Goal: Transaction & Acquisition: Purchase product/service

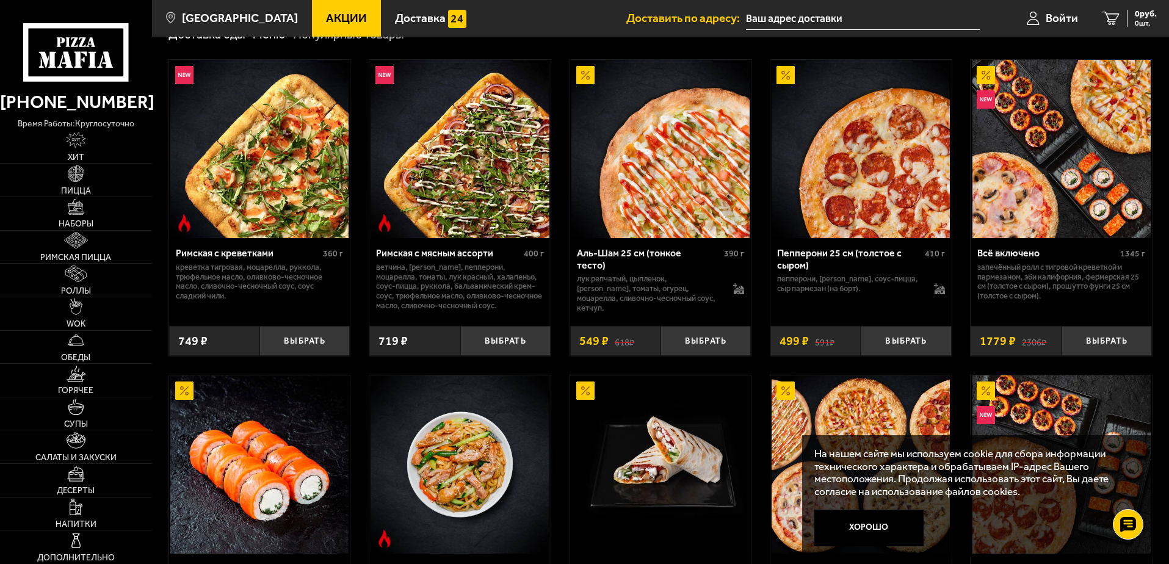
scroll to position [427, 0]
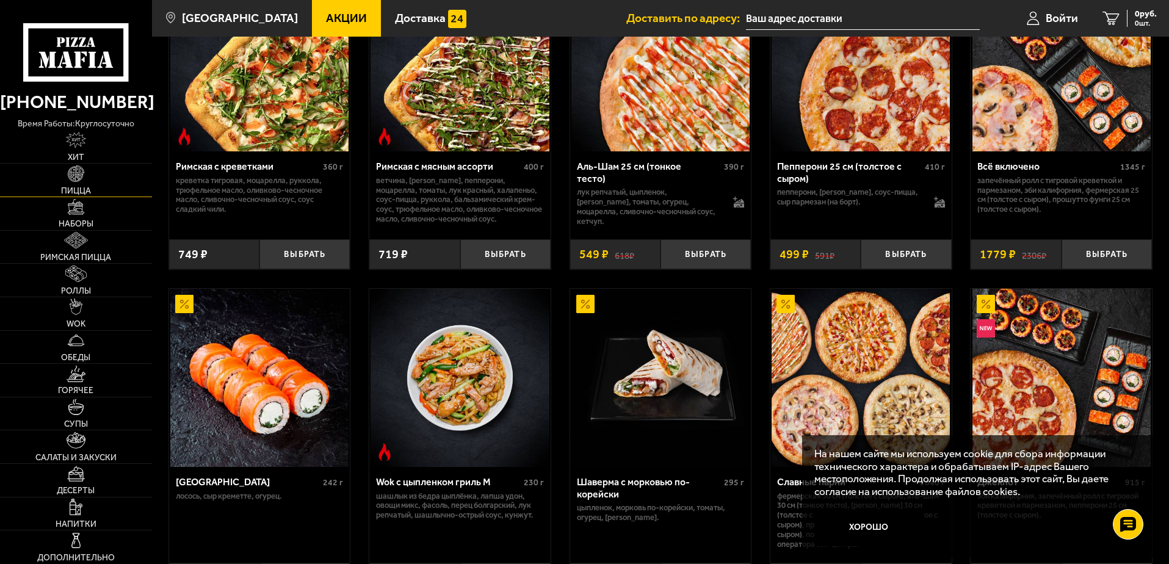
click at [90, 192] on span "Пицца" at bounding box center [76, 191] width 30 height 9
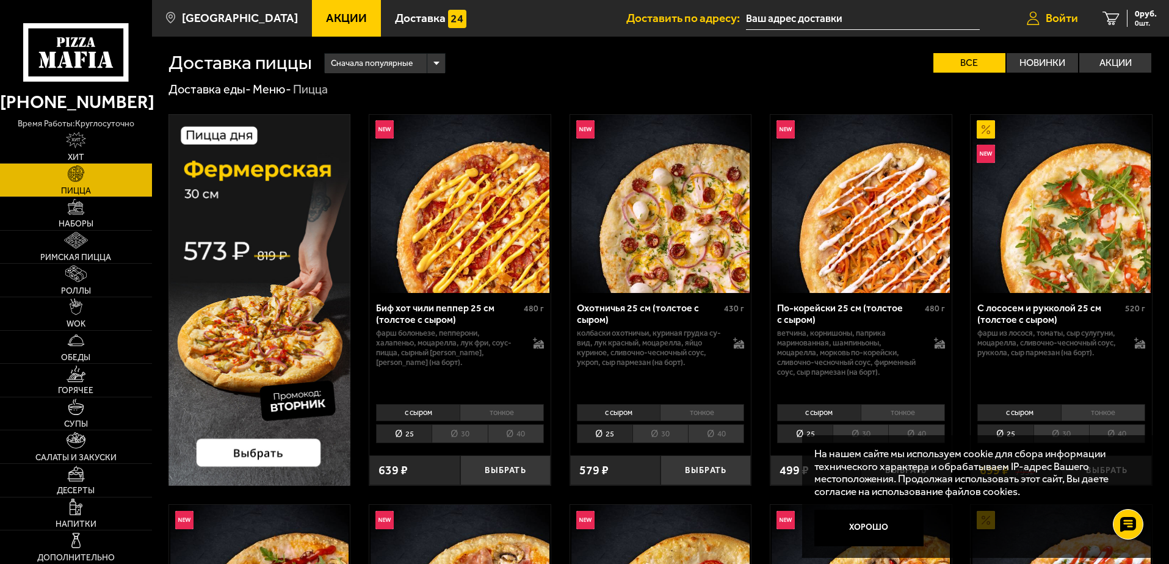
click at [1044, 9] on link "Войти" at bounding box center [1052, 18] width 76 height 37
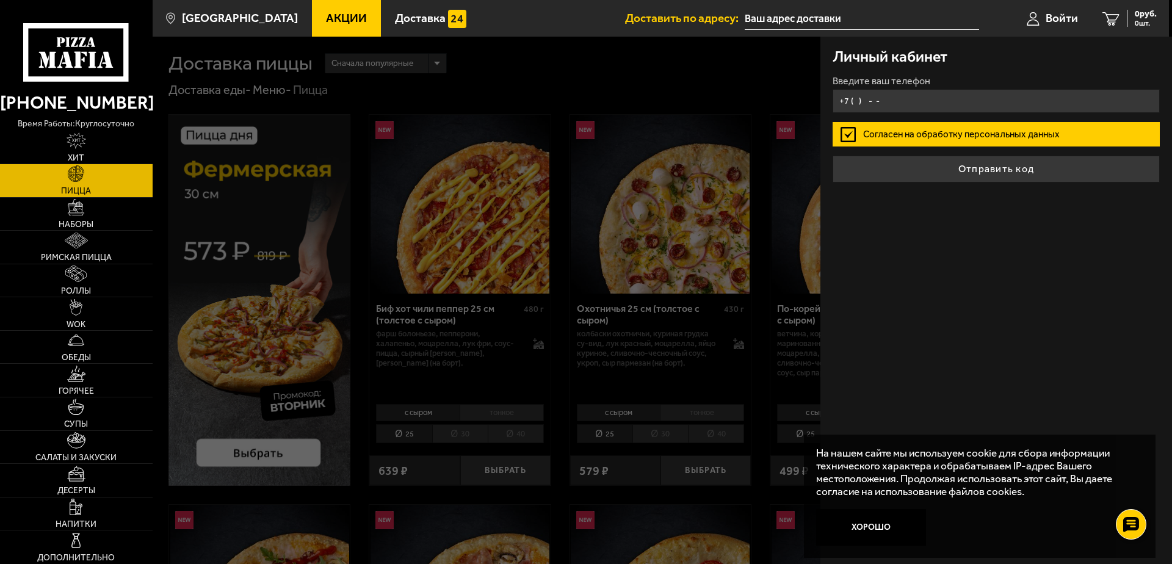
click at [903, 101] on input "+7 ( ) - -" at bounding box center [995, 101] width 327 height 24
click at [853, 101] on input "+7 ( ) - -" at bounding box center [995, 101] width 327 height 24
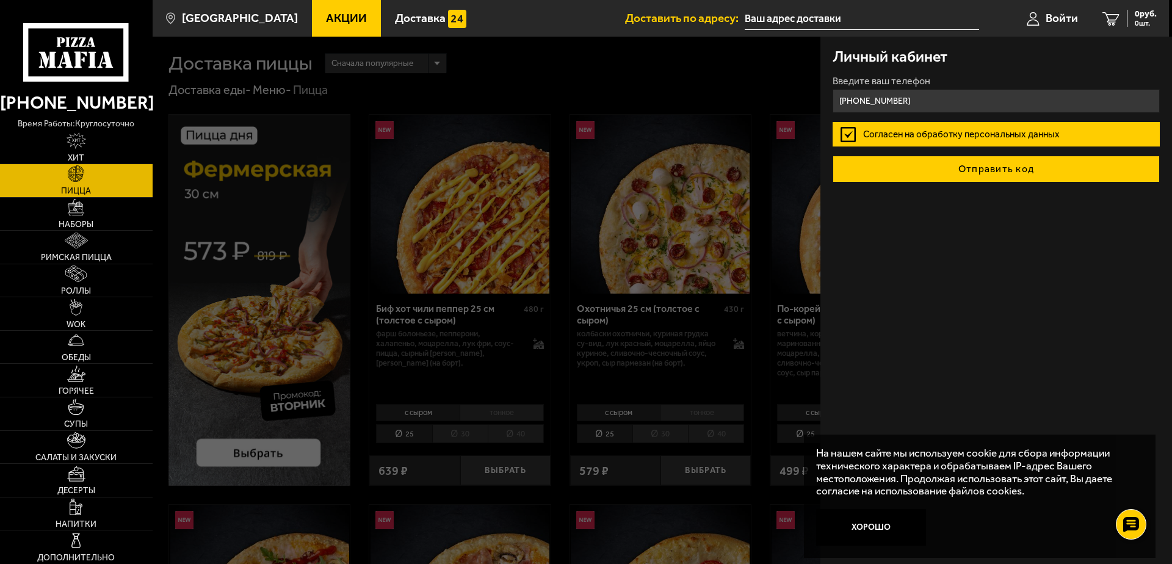
type input "+7 (995) 600-25-12"
click at [930, 170] on button "Отправить код" at bounding box center [995, 169] width 327 height 27
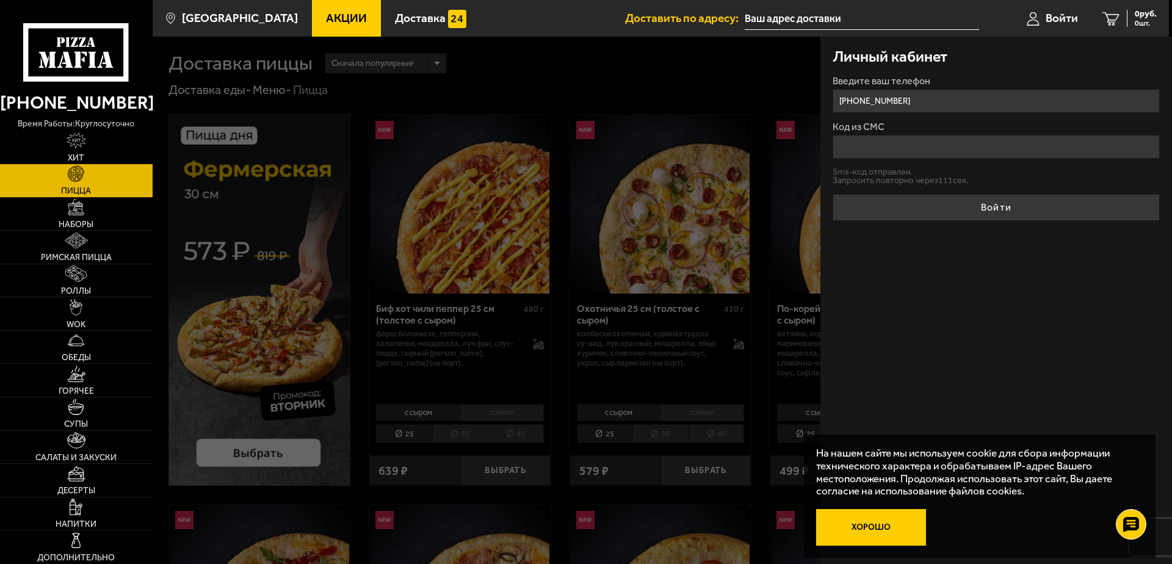
click at [870, 535] on button "Хорошо" at bounding box center [871, 527] width 110 height 37
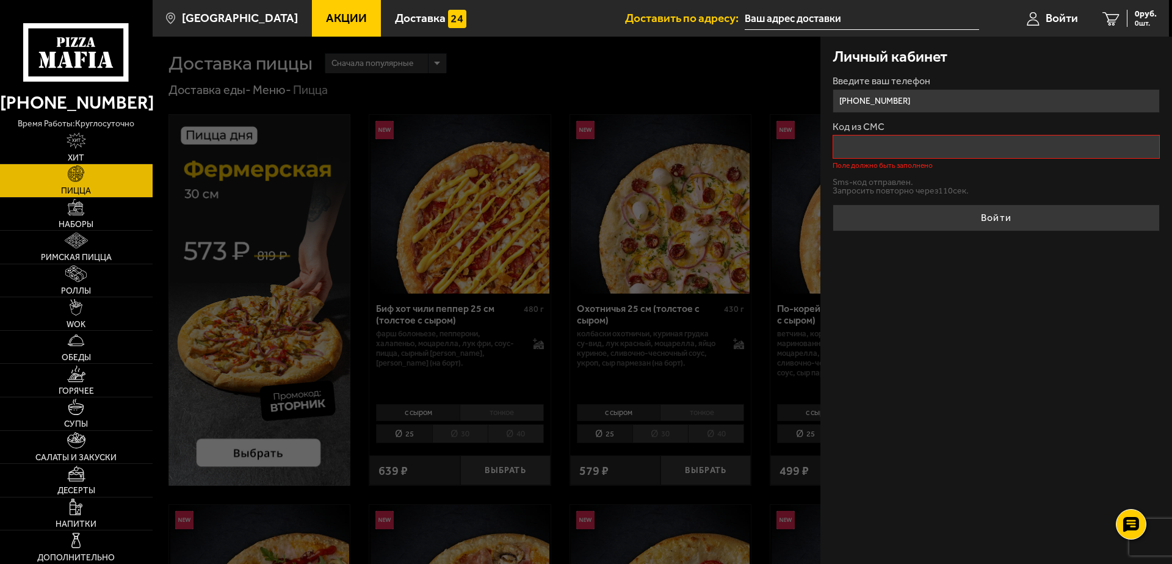
click at [890, 152] on input "Код из СМС" at bounding box center [995, 147] width 327 height 24
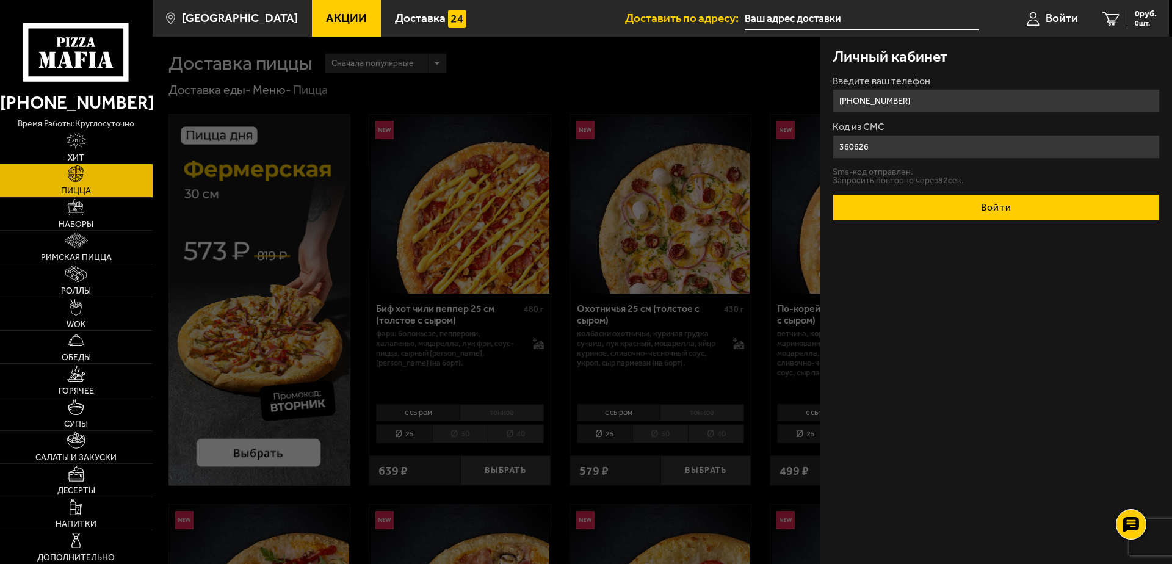
type input "360626"
click at [888, 212] on button "Войти" at bounding box center [995, 207] width 327 height 27
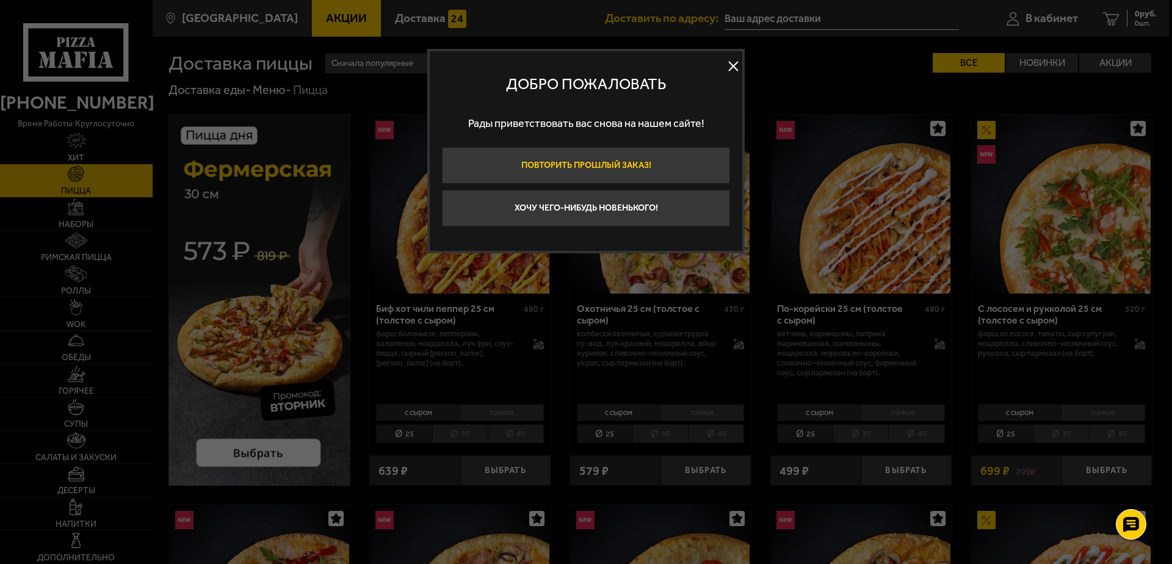
click at [565, 165] on button "Повторить прошлый заказ!" at bounding box center [586, 165] width 288 height 37
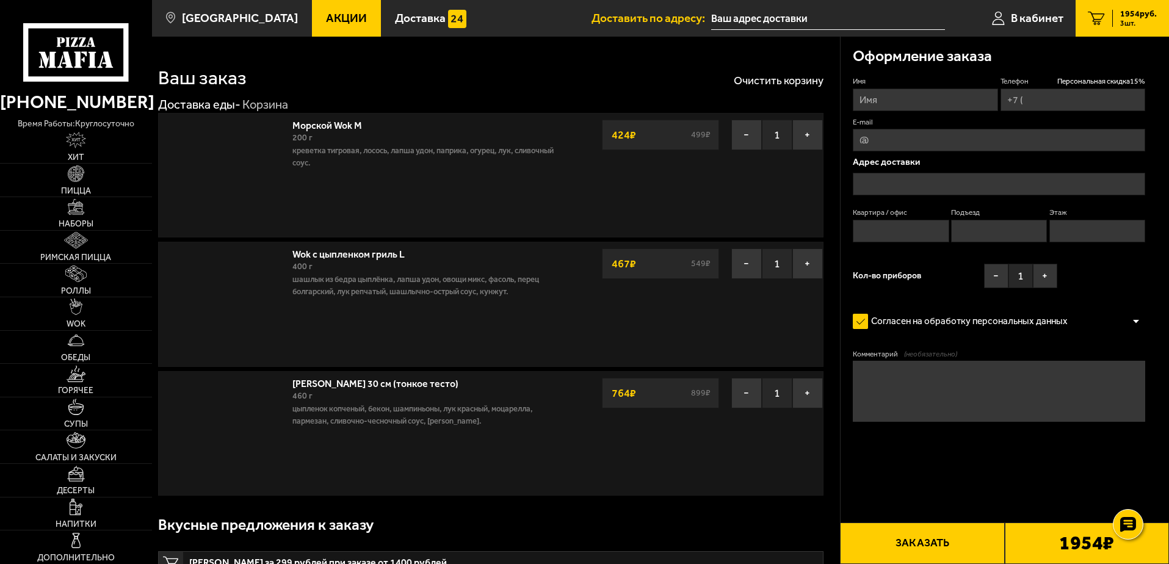
type input "+7 (995) 600-25-12"
type input "[STREET_ADDRESS]"
type input "317"
type input "6"
type input "7"
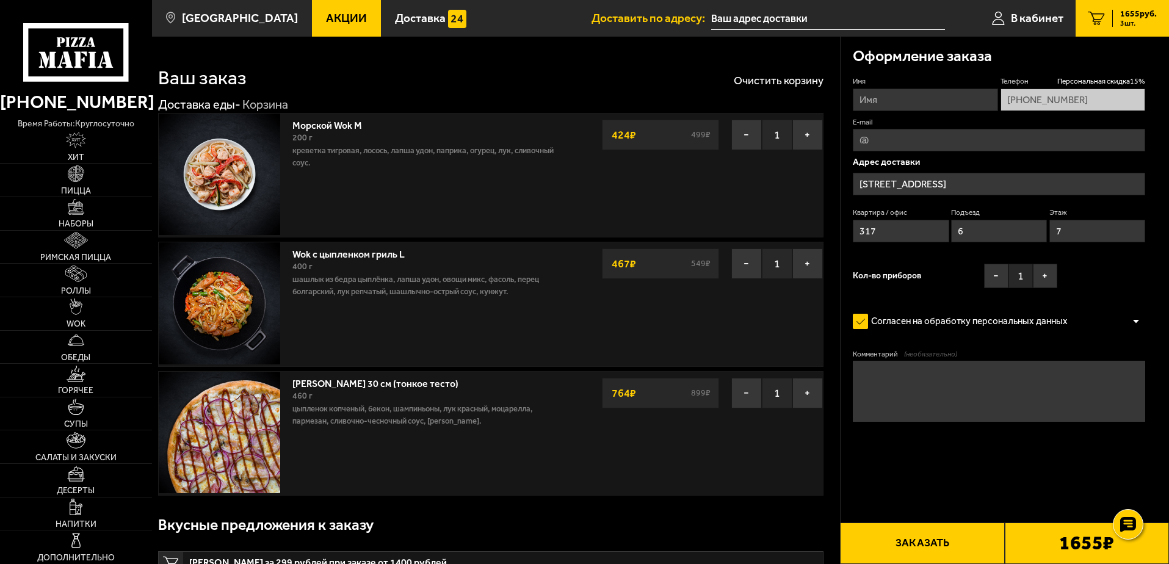
type input "проспект Просвещения, 84к1"
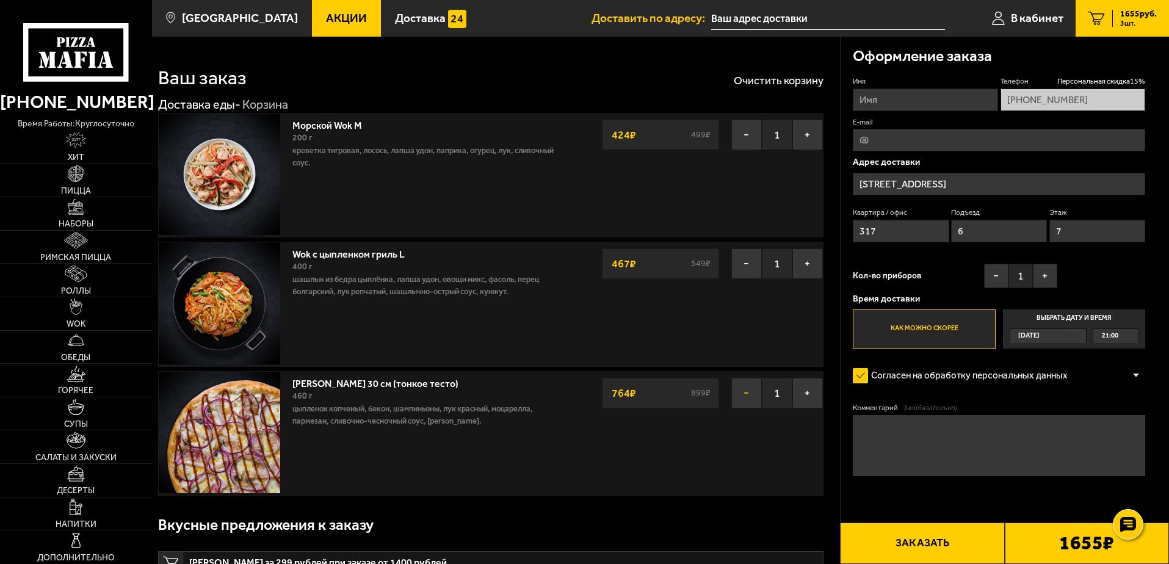
click at [740, 391] on button "−" at bounding box center [746, 393] width 31 height 31
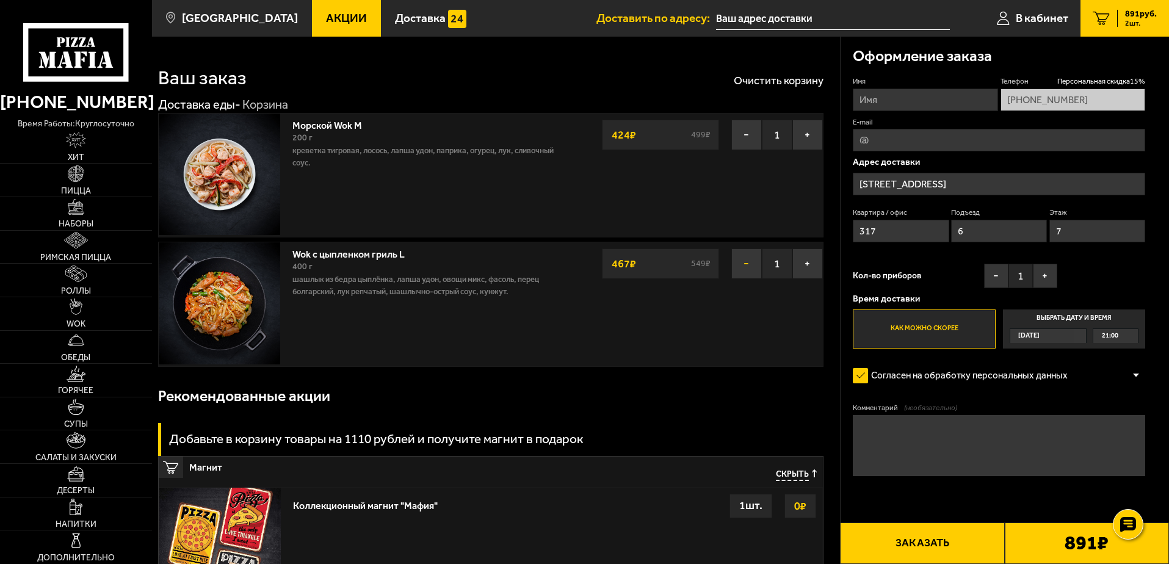
click at [737, 261] on button "−" at bounding box center [746, 263] width 31 height 31
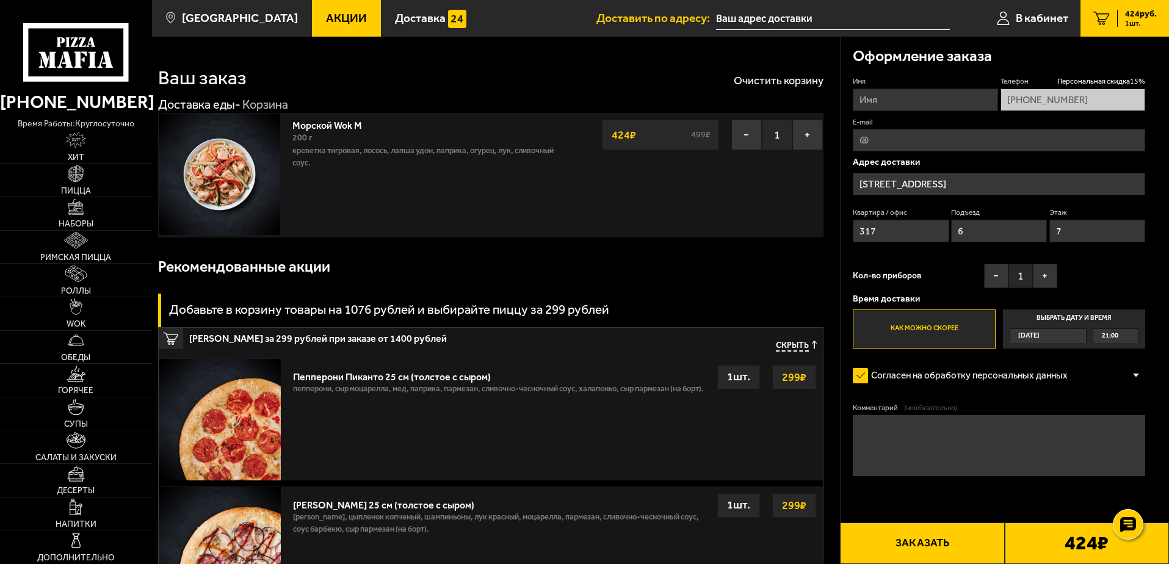
click at [755, 118] on div "− 1 + 424 ₽ 499 ₽" at bounding box center [713, 131] width 222 height 37
click at [749, 129] on button "−" at bounding box center [746, 135] width 31 height 31
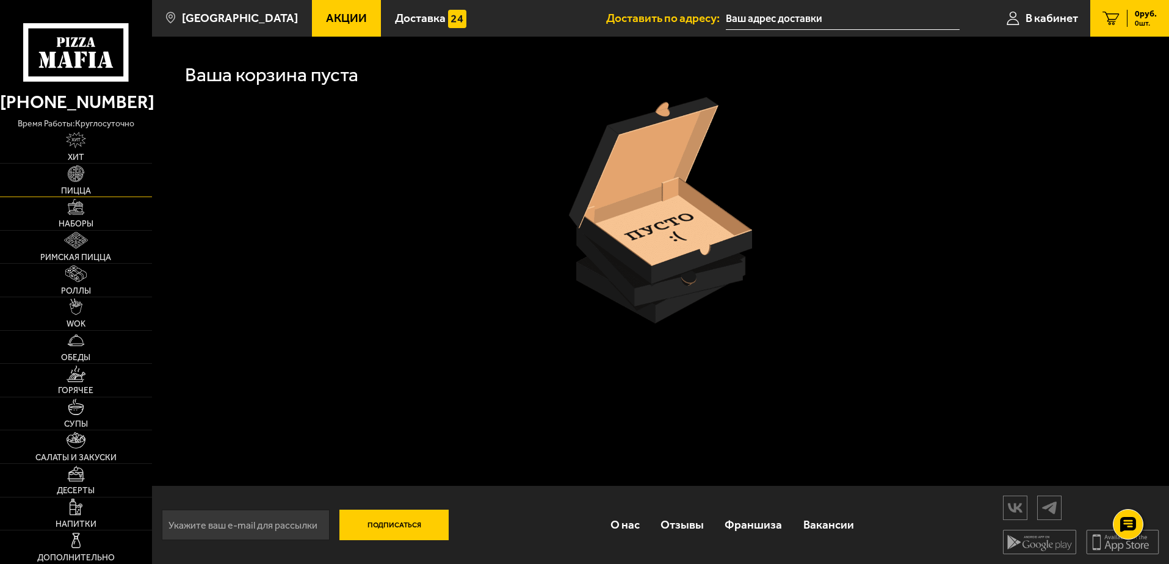
click at [74, 177] on img at bounding box center [76, 173] width 16 height 16
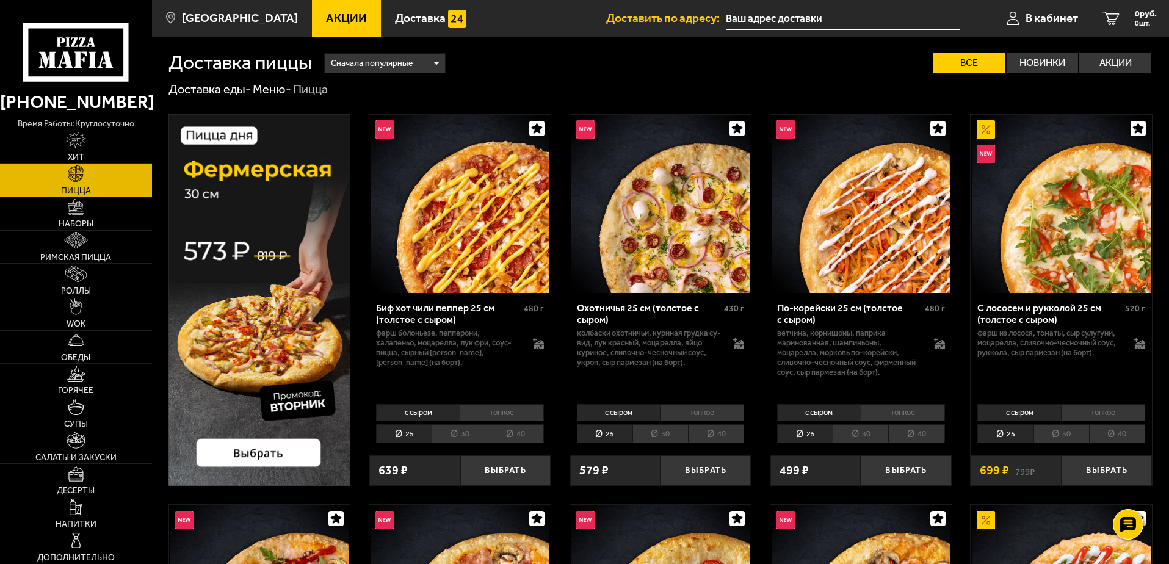
click at [256, 300] on img at bounding box center [259, 300] width 182 height 372
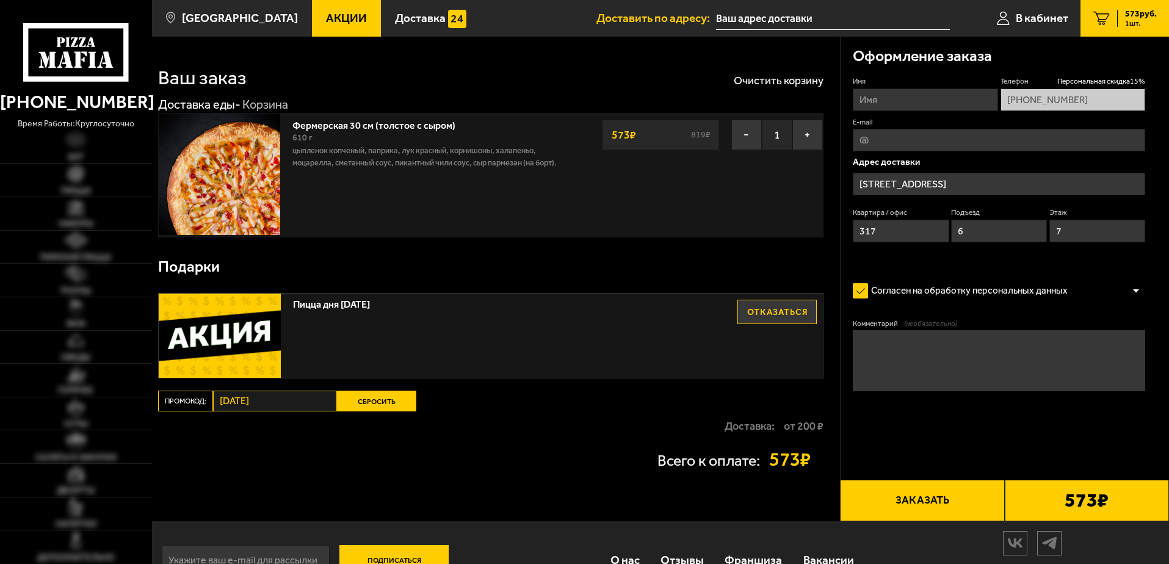
type input "[STREET_ADDRESS]"
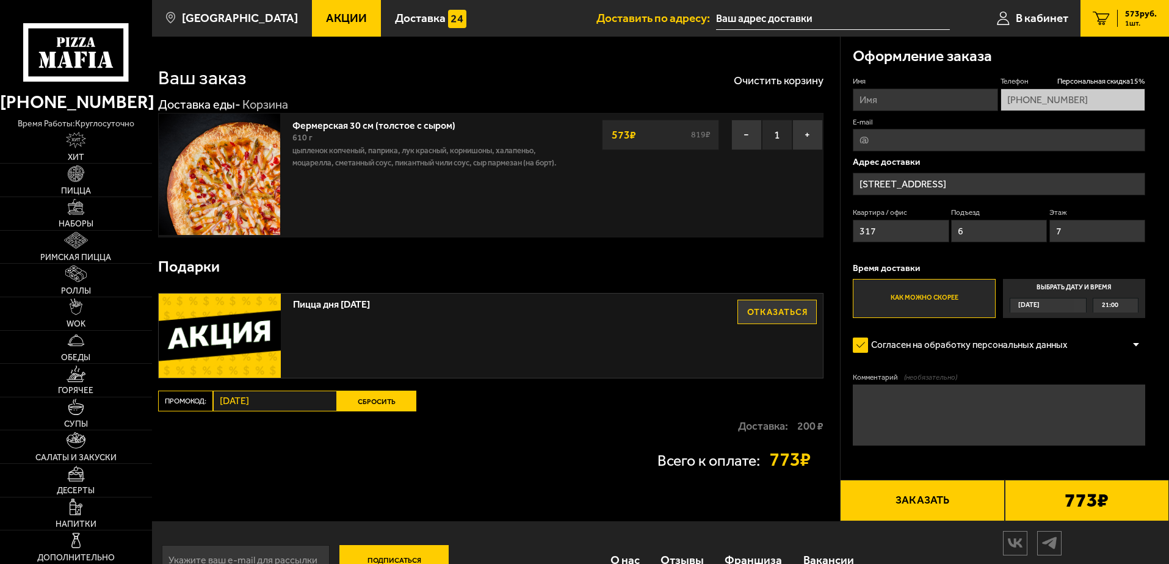
click at [777, 474] on div "Всего к оплате: 773 ₽" at bounding box center [490, 460] width 665 height 38
click at [799, 428] on strong "200 ₽" at bounding box center [810, 425] width 26 height 11
click at [74, 318] on link "WOK" at bounding box center [76, 313] width 152 height 33
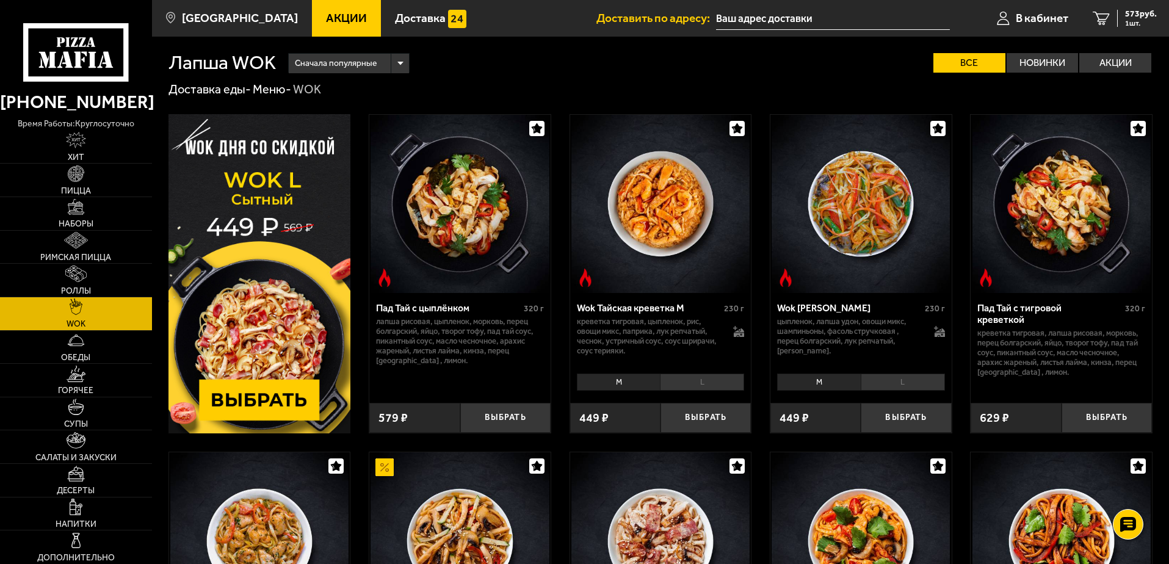
click at [297, 392] on img at bounding box center [259, 273] width 182 height 319
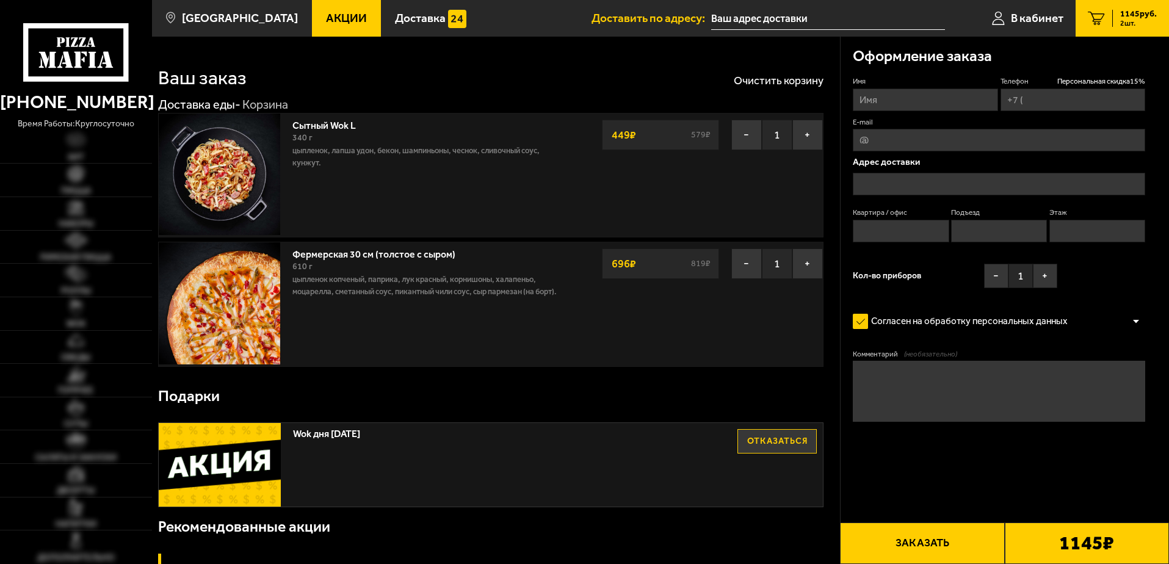
type input "[PHONE_NUMBER]"
type input "[STREET_ADDRESS]"
type input "317"
type input "6"
type input "7"
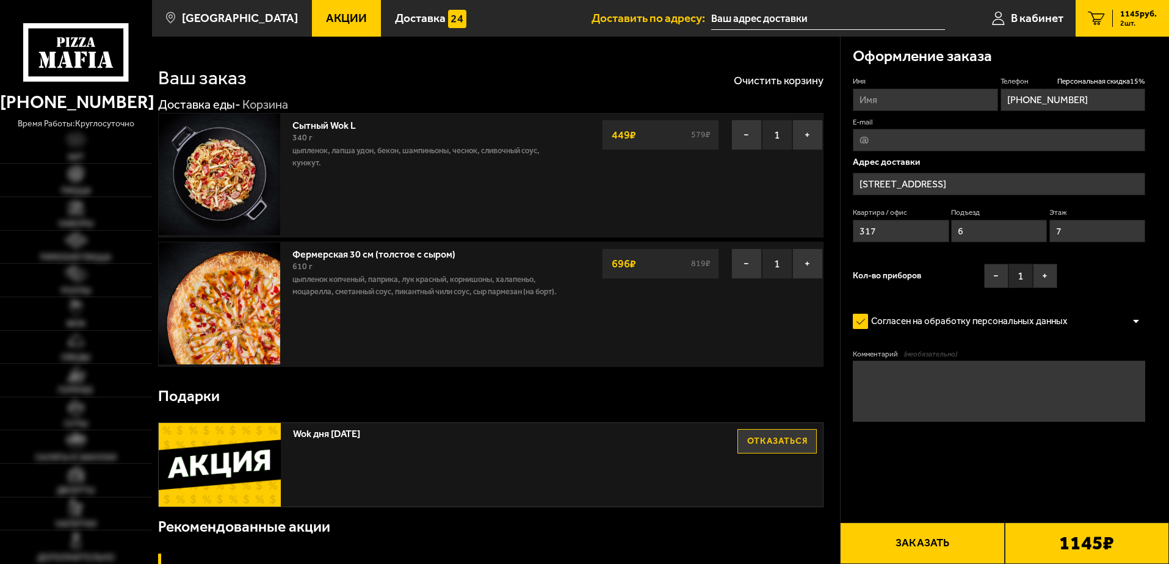
type input "[STREET_ADDRESS]"
click at [773, 442] on button "Отказаться" at bounding box center [776, 441] width 79 height 24
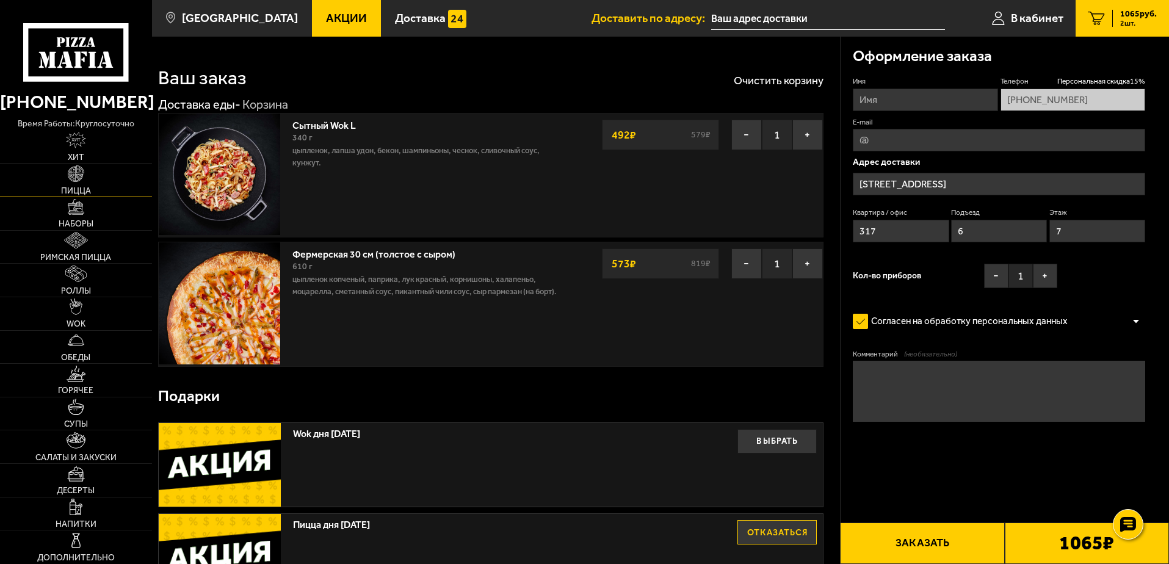
click at [81, 176] on img at bounding box center [76, 173] width 16 height 16
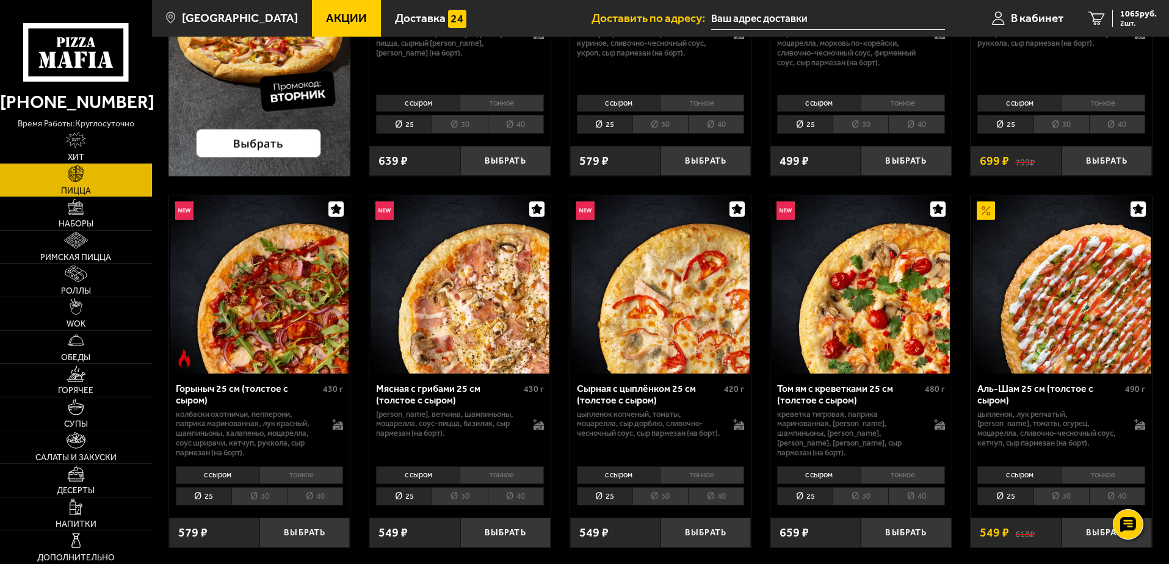
scroll to position [305, 0]
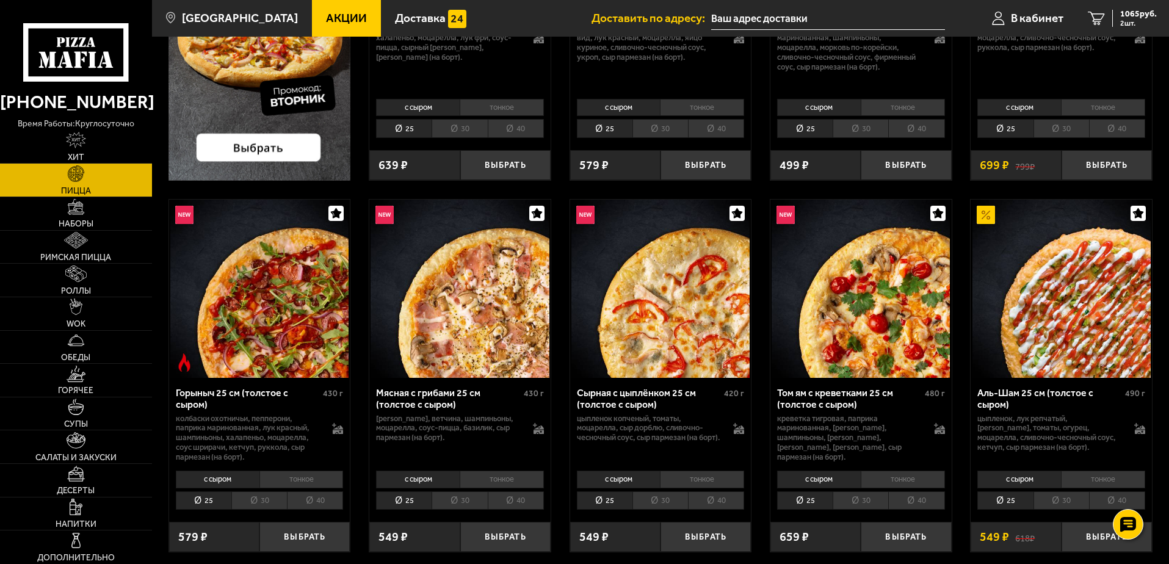
click at [645, 498] on li "30" at bounding box center [660, 500] width 56 height 19
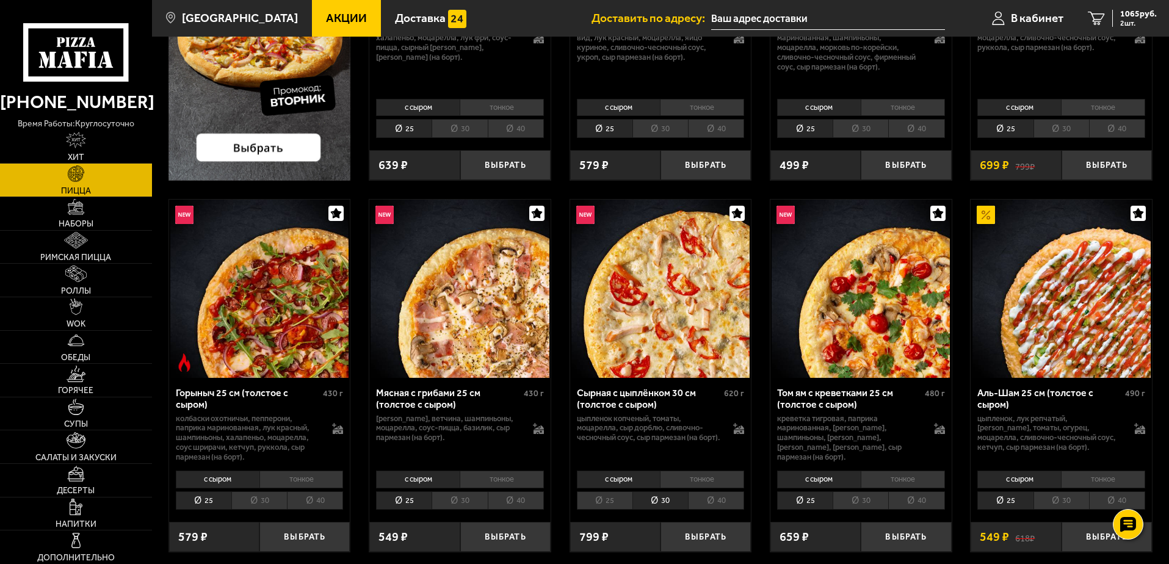
click at [597, 497] on li "25" at bounding box center [605, 500] width 56 height 19
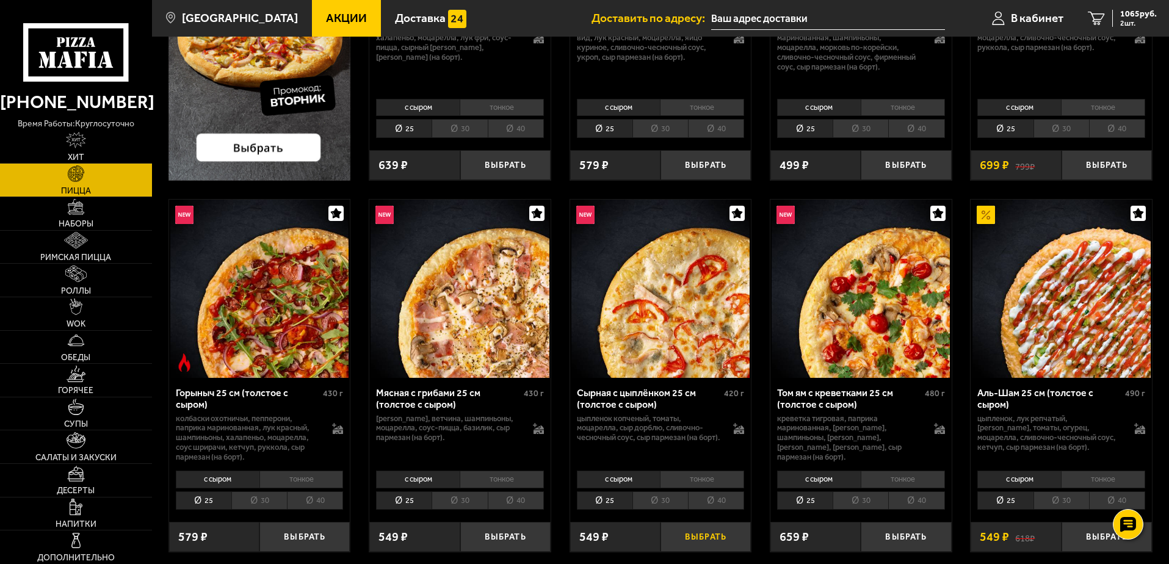
click at [708, 541] on button "Выбрать" at bounding box center [705, 537] width 90 height 30
click at [1137, 16] on span "1532 руб." at bounding box center [1138, 14] width 37 height 9
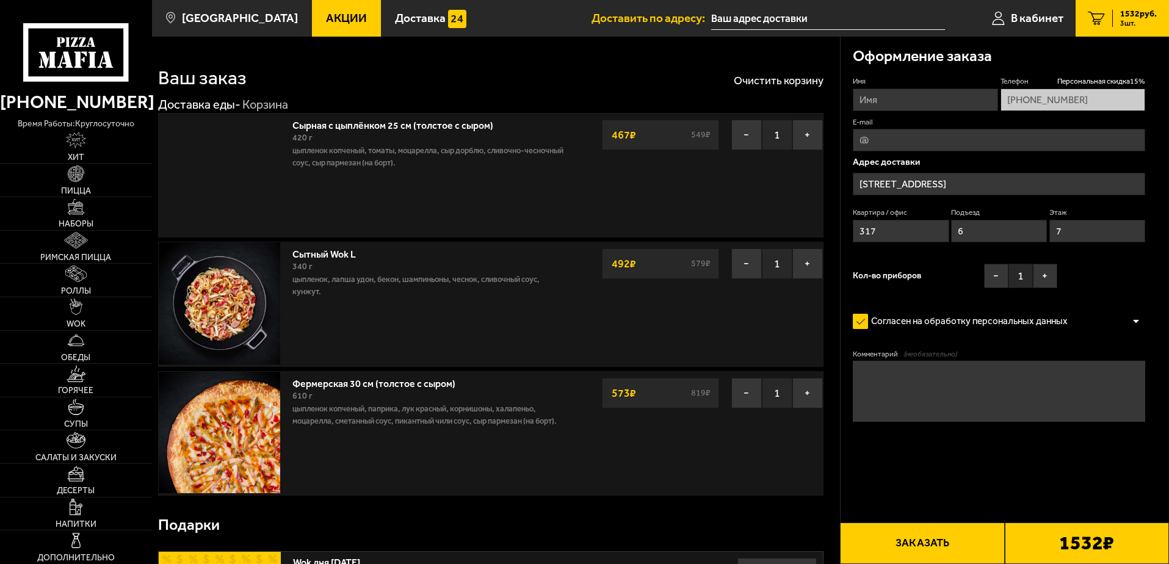
type input "проспект Просвещения, 84к1"
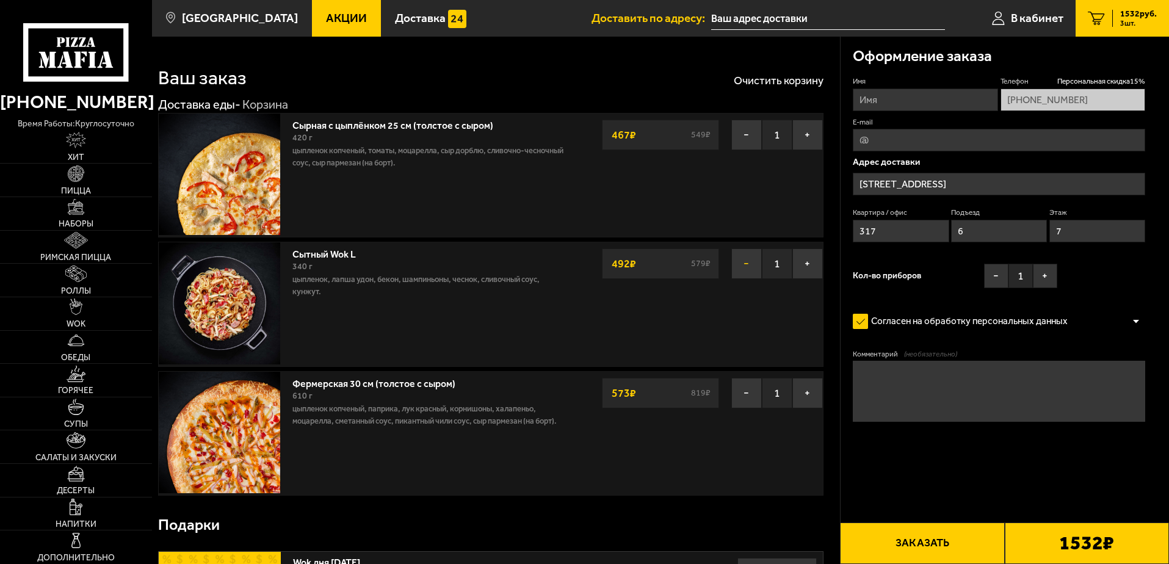
click at [741, 262] on button "−" at bounding box center [746, 263] width 31 height 31
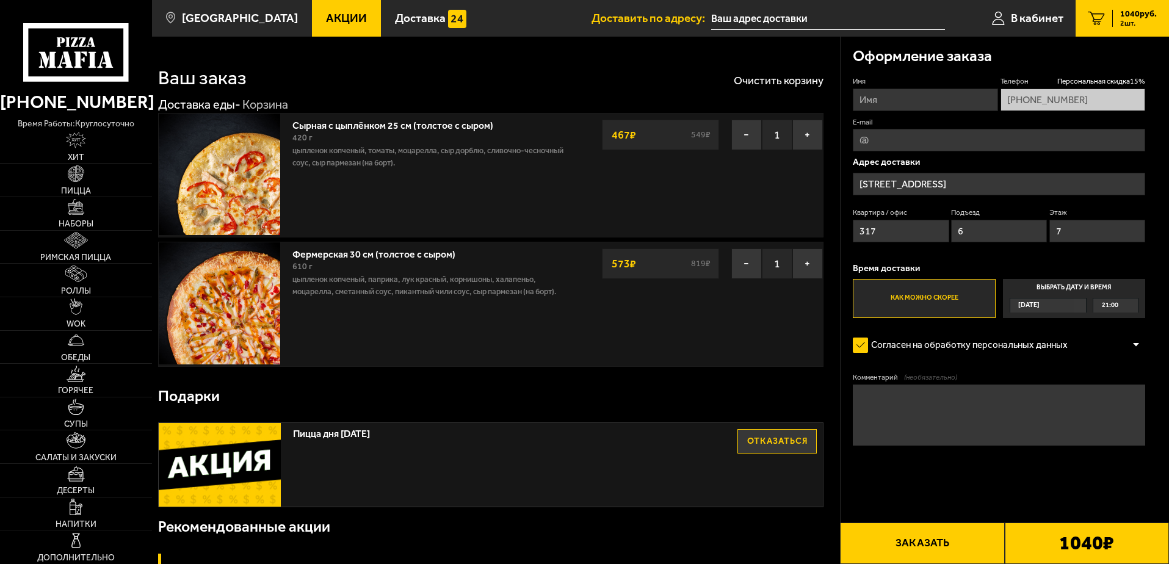
click at [923, 90] on input "Имя" at bounding box center [924, 99] width 145 height 23
type input "Александр"
type input "skossoj92@yandex.ru"
type textarea "домофон не работает, позвоните открою"
click at [966, 434] on textarea "домофон не работает, позвоните открою" at bounding box center [998, 414] width 292 height 61
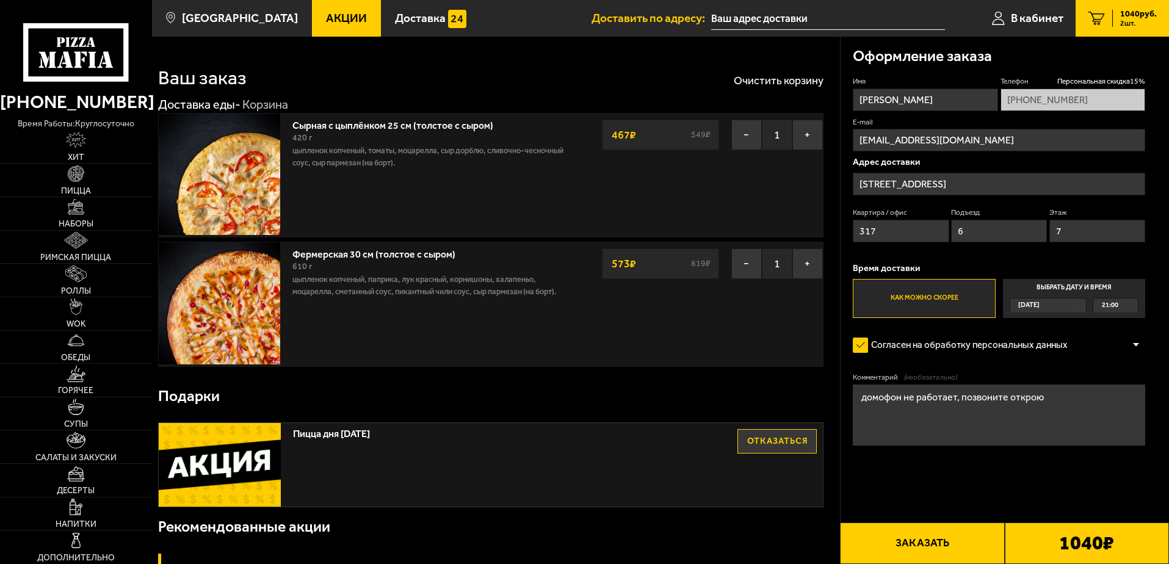
click at [996, 169] on div "Адрес доставки проспект Просвещения, 84к1 Квартира / офис 317 Подъезд 6 Этаж 7" at bounding box center [998, 202] width 292 height 91
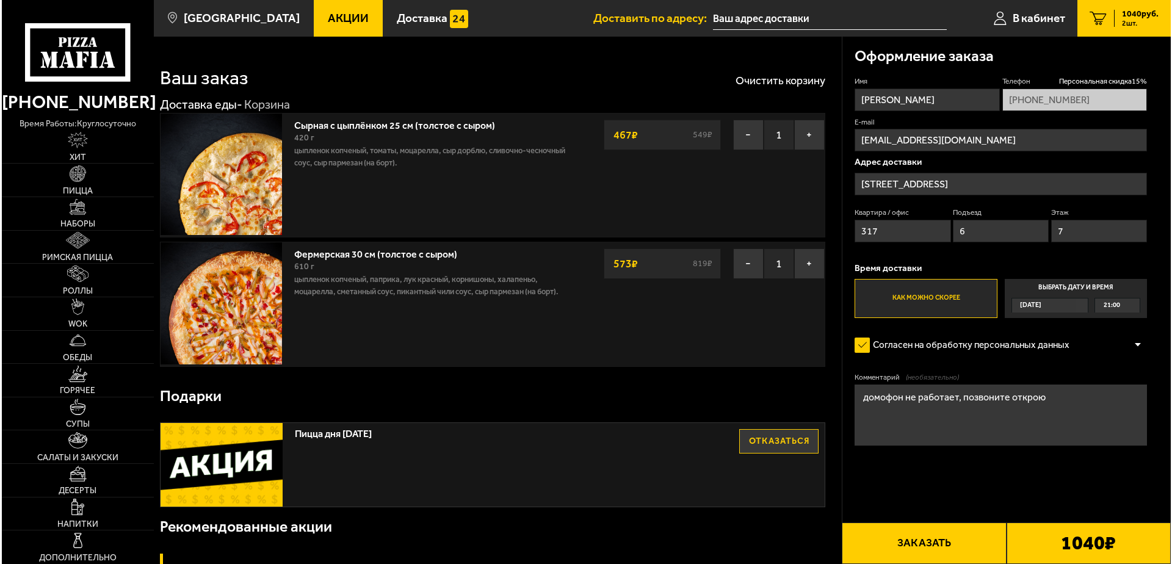
scroll to position [305, 0]
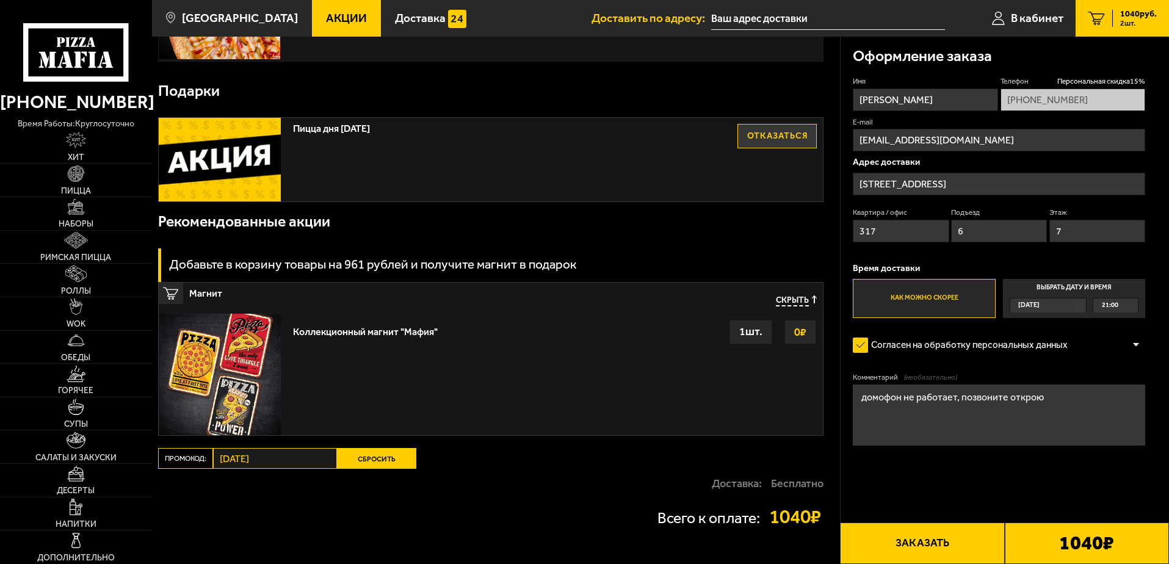
click at [928, 545] on button "Заказать" at bounding box center [922, 542] width 164 height 41
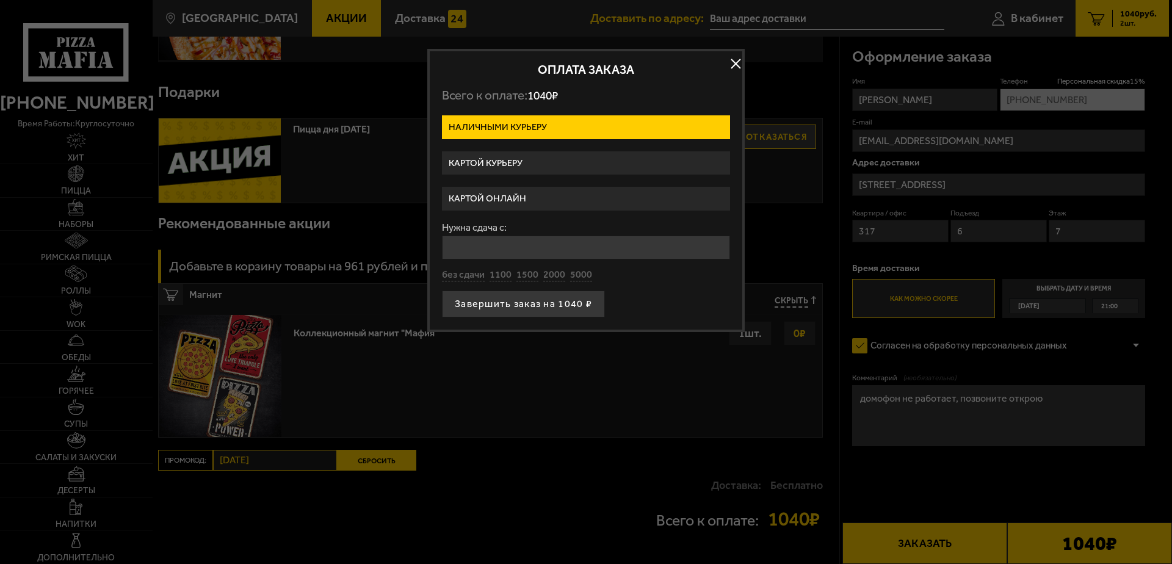
click at [502, 165] on label "Картой курьеру" at bounding box center [586, 163] width 288 height 24
click at [0, 0] on input "Картой курьеру" at bounding box center [0, 0] width 0 height 0
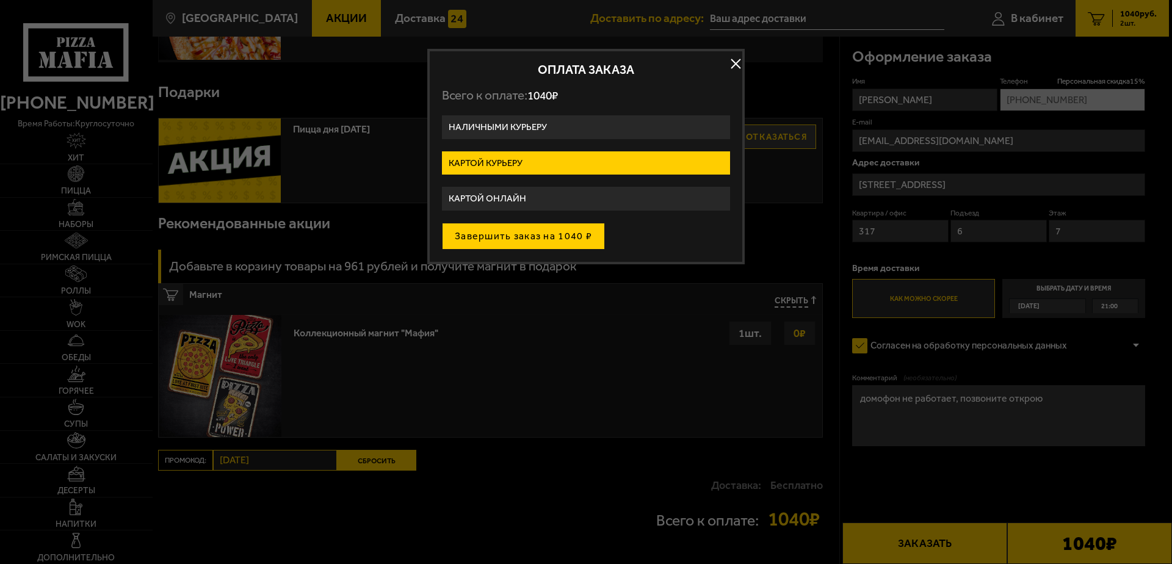
click at [492, 232] on button "Завершить заказ на 1040 ₽" at bounding box center [523, 236] width 163 height 27
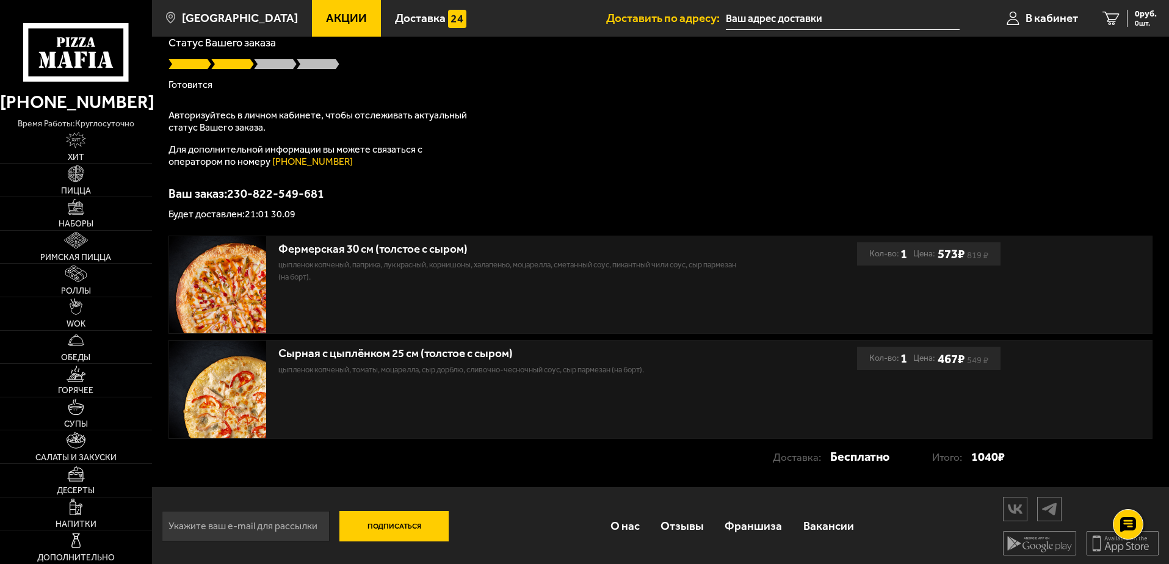
scroll to position [98, 0]
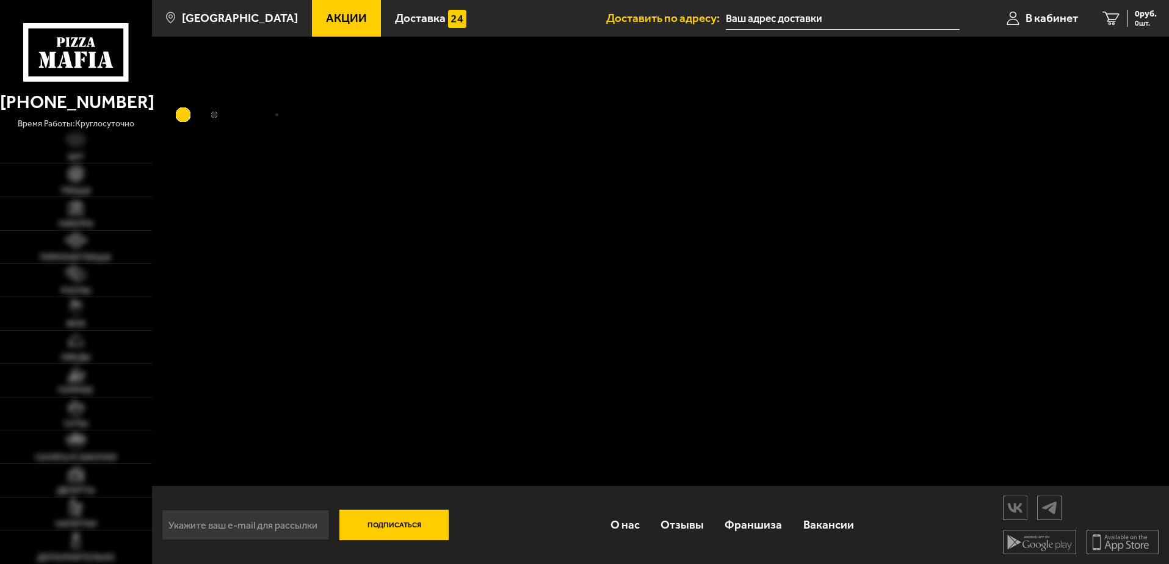
scroll to position [98, 0]
